Goal: Information Seeking & Learning: Find specific fact

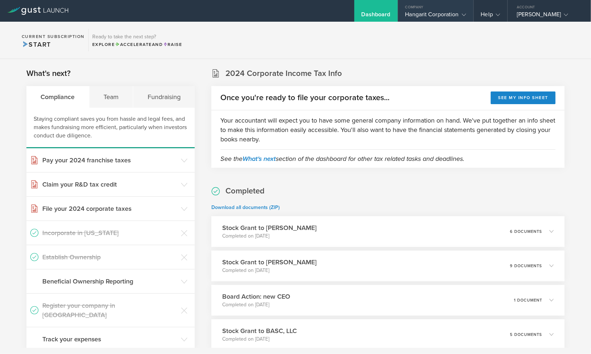
click at [433, 13] on div "Hangarit Corporation" at bounding box center [435, 16] width 61 height 11
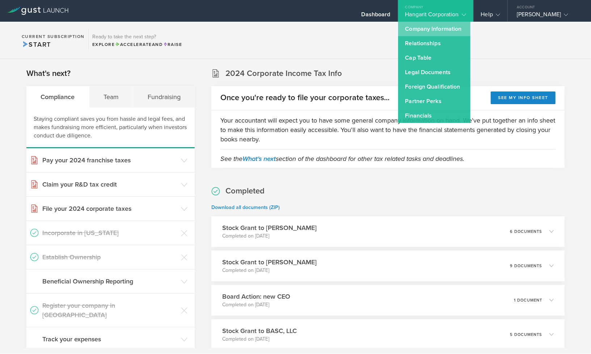
click at [422, 25] on link "Company Information" at bounding box center [434, 29] width 72 height 14
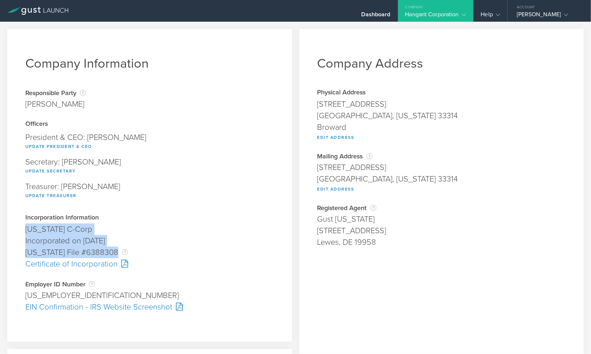
drag, startPoint x: 26, startPoint y: 230, endPoint x: 143, endPoint y: 252, distance: 119.3
click at [143, 252] on div "Incorporation Information [US_STATE] C-Corp Founder submitted on [DATE] Rejecte…" at bounding box center [149, 242] width 249 height 55
copy div "[US_STATE] C-Corp Founder submitted on [DATE] Rejected on Incorporation was rej…"
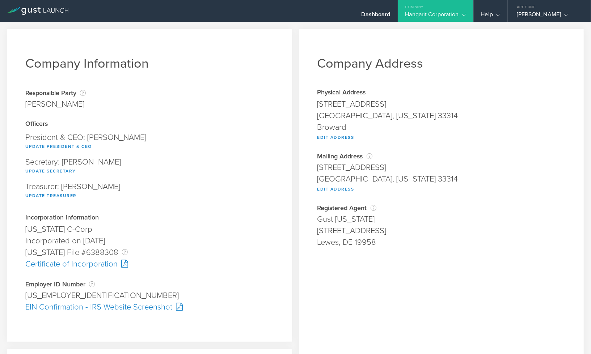
click at [432, 204] on div "Company Address Physical Address [STREET_ADDRESS][US_STATE] Broward Edit Addres…" at bounding box center [441, 269] width 285 height 480
drag, startPoint x: 25, startPoint y: 295, endPoint x: 77, endPoint y: 296, distance: 52.5
click at [77, 296] on div "Company Information Responsible Party The name of the party responsible for fil…" at bounding box center [149, 185] width 285 height 313
copy div "[US_EMPLOYER_IDENTIFICATION_NUMBER]"
click at [465, 233] on div "[STREET_ADDRESS]" at bounding box center [441, 231] width 249 height 12
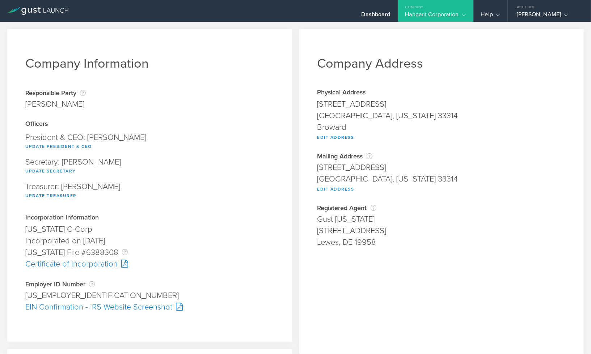
click at [102, 309] on div "EIN Confirmation - IRS Website Screenshot" at bounding box center [149, 308] width 249 height 12
click at [91, 264] on div "Certificate of Incorporation" at bounding box center [149, 264] width 249 height 12
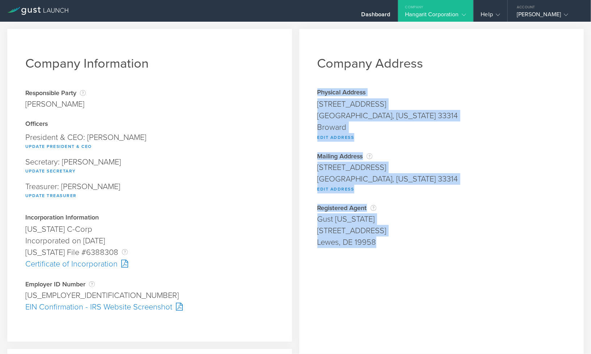
drag, startPoint x: 314, startPoint y: 92, endPoint x: 322, endPoint y: 108, distance: 18.3
click at [405, 244] on div "Company Address Physical Address [STREET_ADDRESS][US_STATE] Broward Edit Addres…" at bounding box center [441, 269] width 285 height 480
copy div "Physical Address [STREET_ADDRESS][US_STATE] Broward Edit Address Address is req…"
drag, startPoint x: 539, startPoint y: 195, endPoint x: 493, endPoint y: 179, distance: 49.2
click at [539, 195] on div "Company Address Physical Address [STREET_ADDRESS][US_STATE] Broward Edit Addres…" at bounding box center [441, 269] width 285 height 480
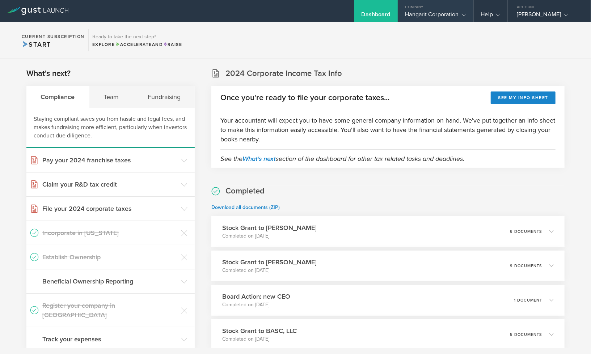
click at [469, 14] on div "Hangarit Corporation" at bounding box center [435, 16] width 75 height 11
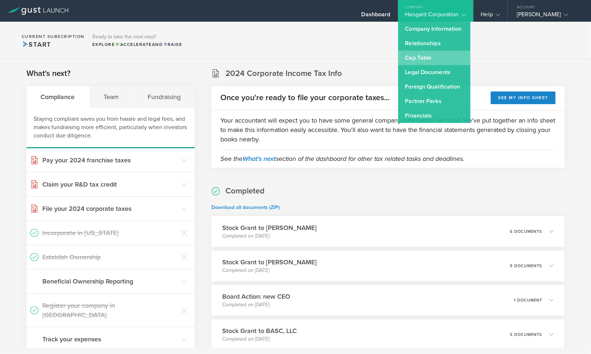
click at [426, 55] on link "Cap Table" at bounding box center [434, 58] width 72 height 14
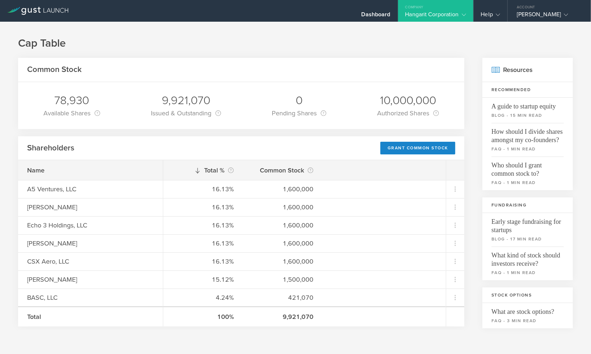
drag, startPoint x: 357, startPoint y: 33, endPoint x: 215, endPoint y: 37, distance: 142.7
click at [357, 33] on div "Cap Table Common Stock 78,930 Available Shares This is the number of shares tha…" at bounding box center [295, 315] width 591 height 586
